Goal: Obtain resource: Download file/media

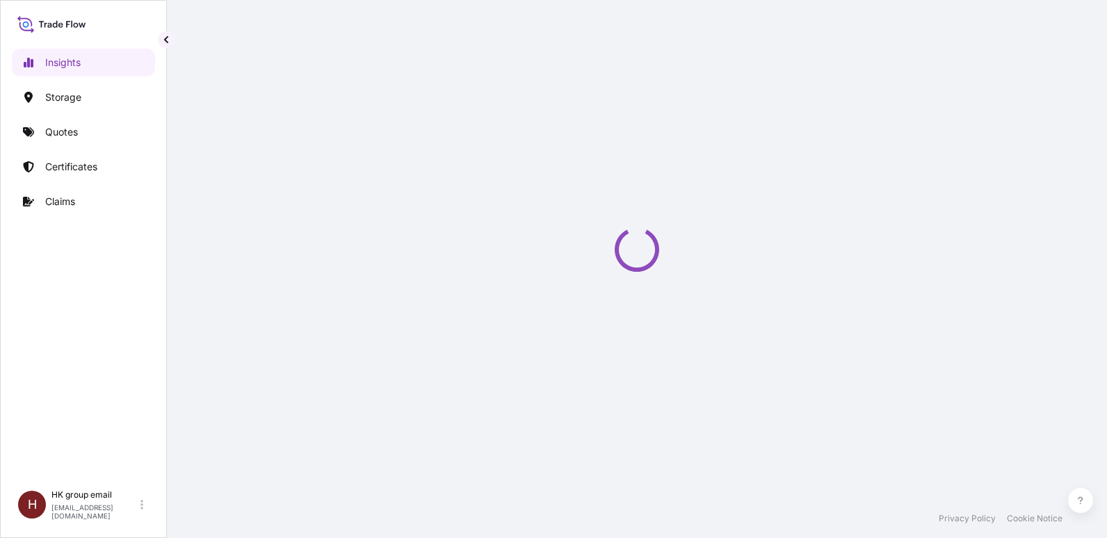
select select "2025"
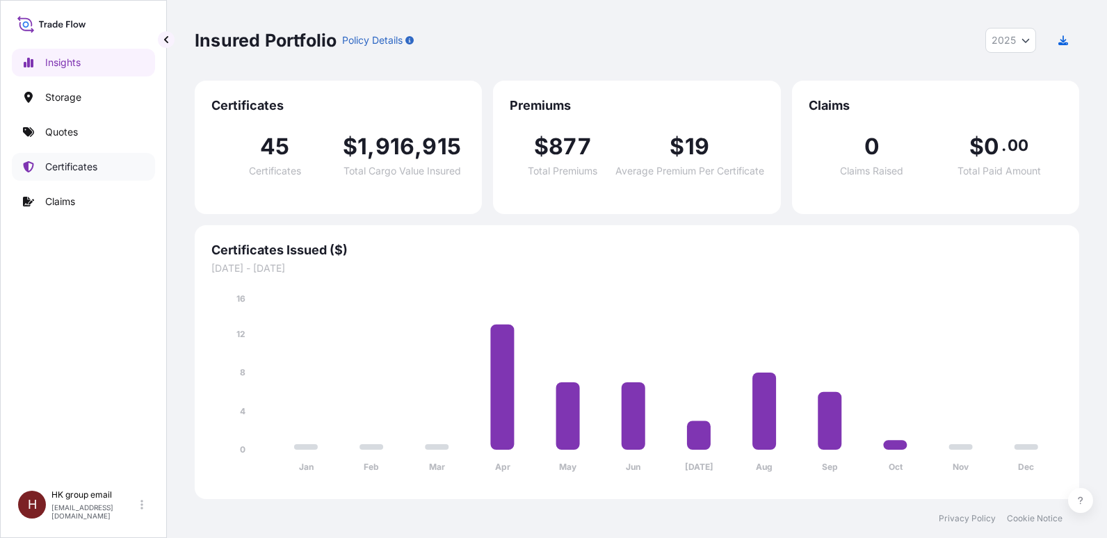
click at [70, 168] on p "Certificates" at bounding box center [71, 167] width 52 height 14
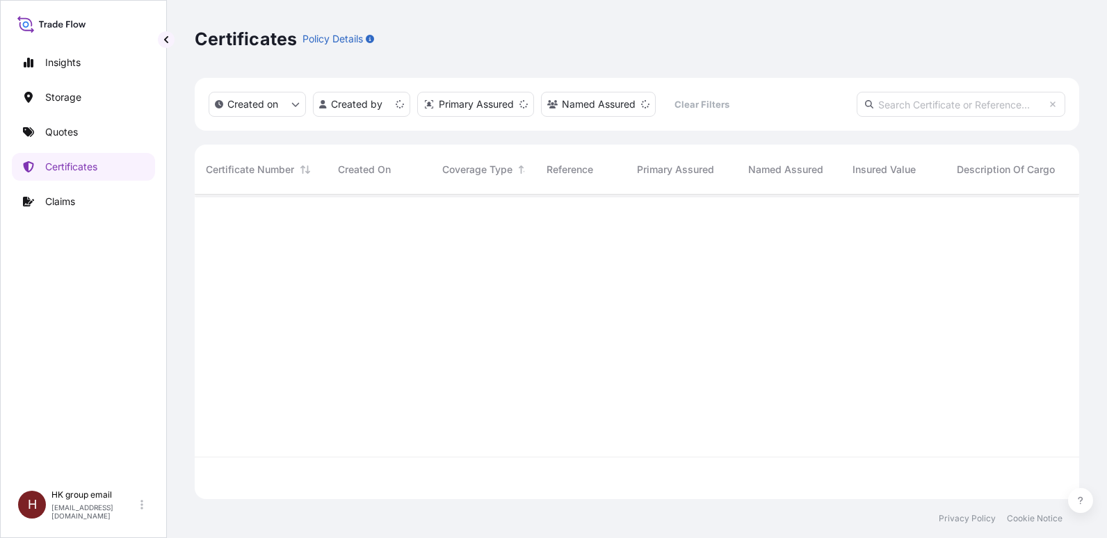
scroll to position [302, 874]
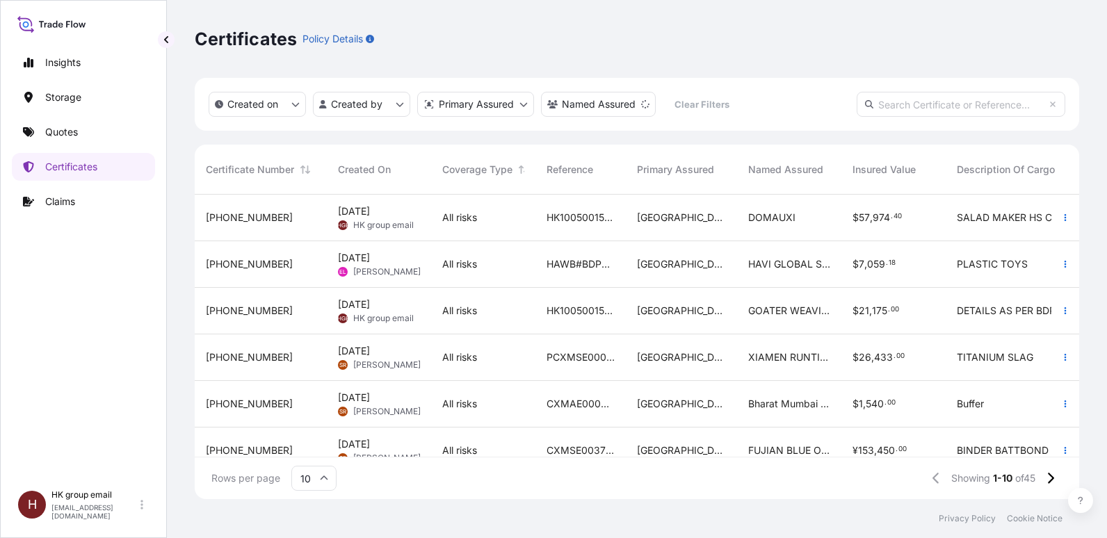
click at [370, 215] on span "Oct 4, 2025" at bounding box center [354, 212] width 32 height 14
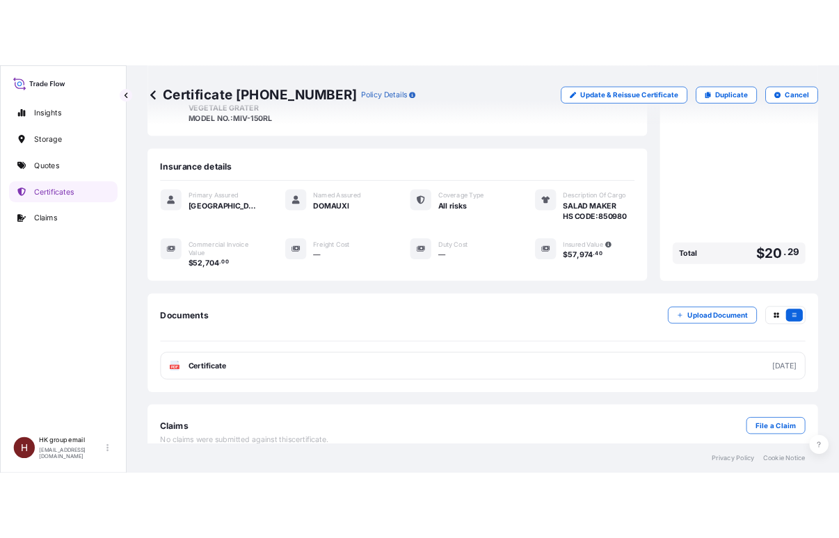
scroll to position [259, 0]
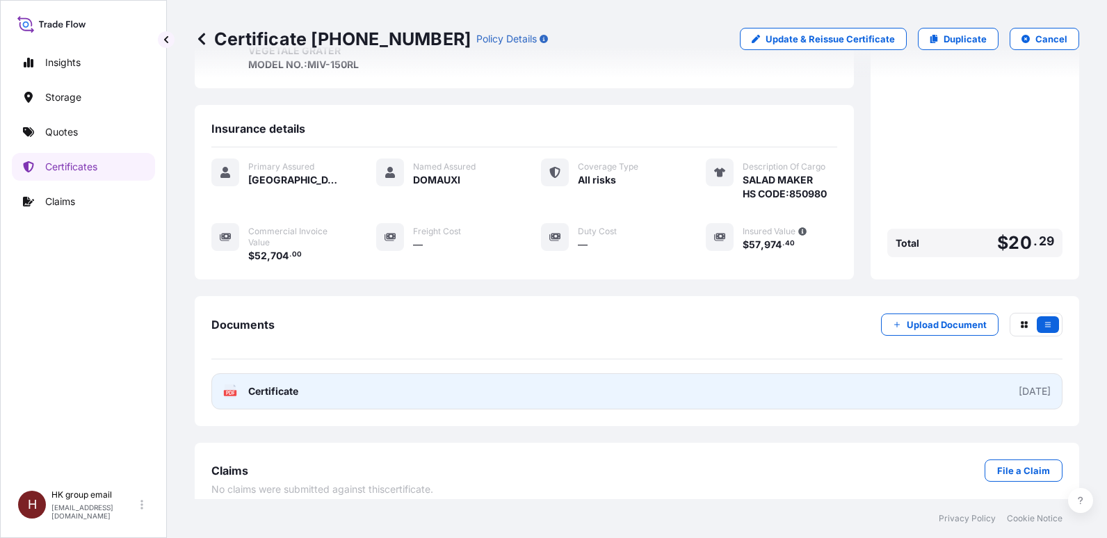
click at [267, 385] on span "Certificate" at bounding box center [273, 392] width 50 height 14
